Goal: Information Seeking & Learning: Learn about a topic

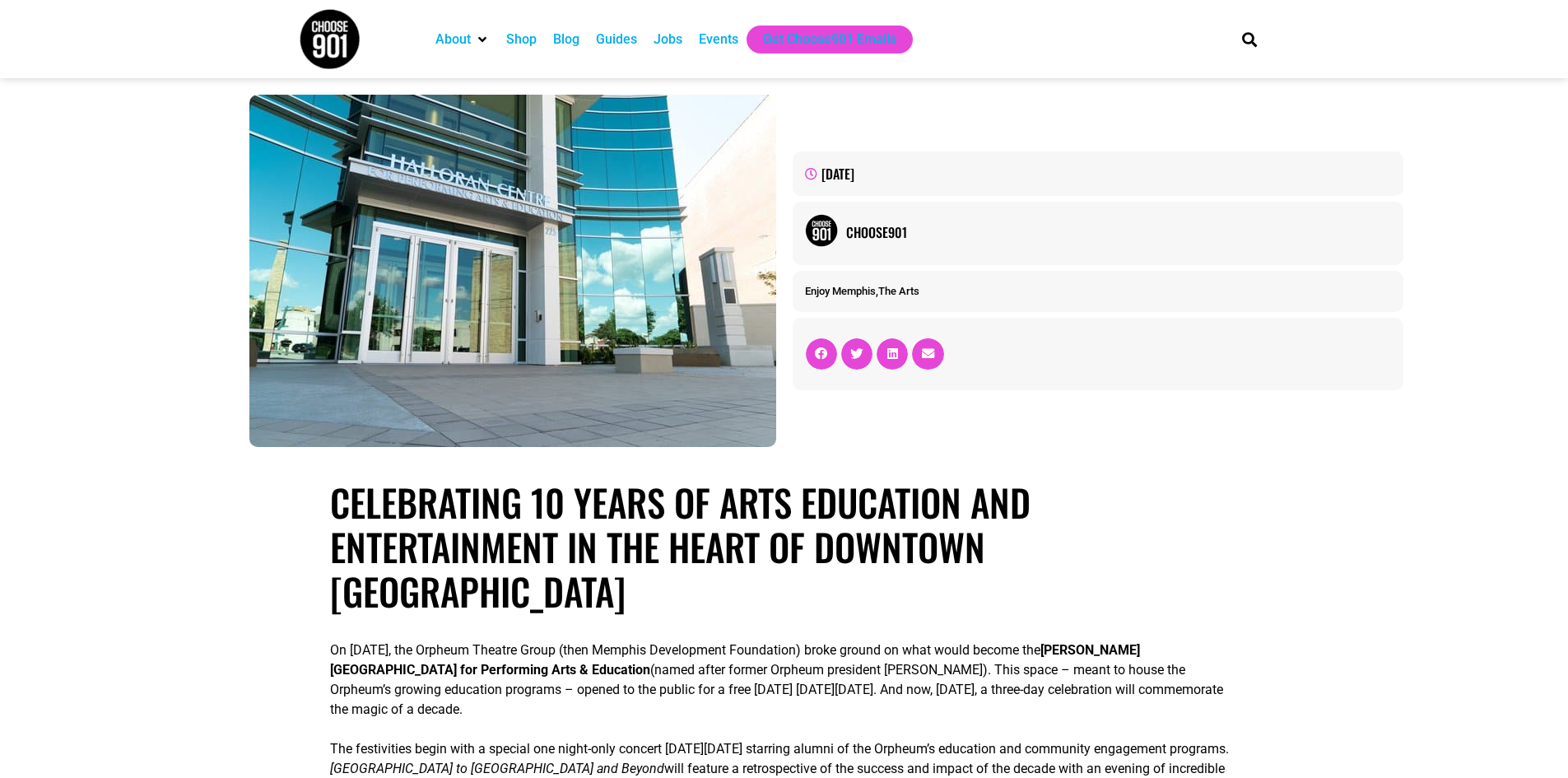
click at [909, 512] on h1 "Celebrating 10 years of arts education and entertainment in the heart of Downto…" at bounding box center [784, 546] width 908 height 133
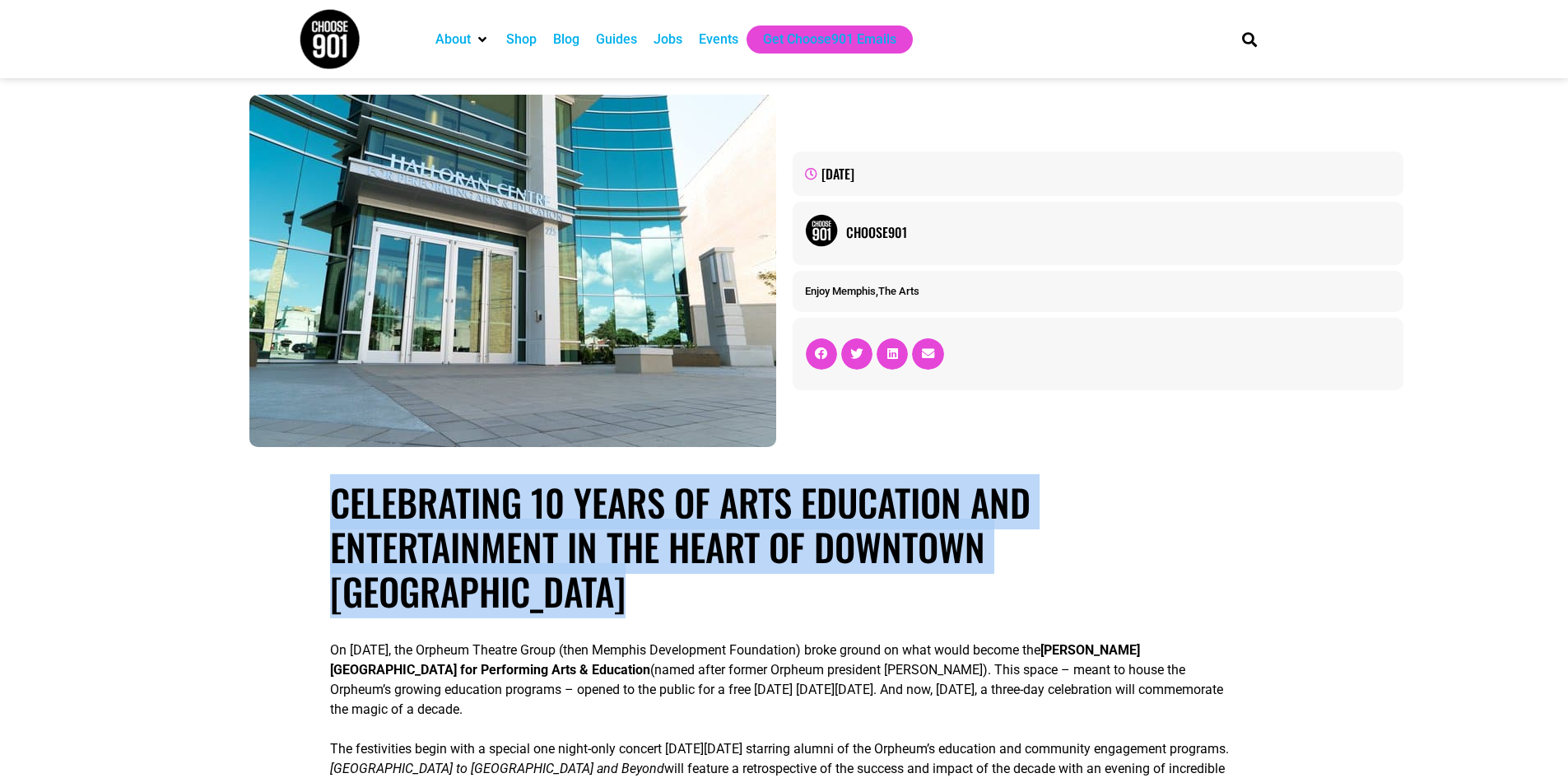
click at [909, 512] on h1 "Celebrating 10 years of arts education and entertainment in the heart of Downto…" at bounding box center [784, 546] width 908 height 133
copy div "Celebrating 10 years of arts education and entertainment in the heart of Downto…"
